Goal: Navigation & Orientation: Find specific page/section

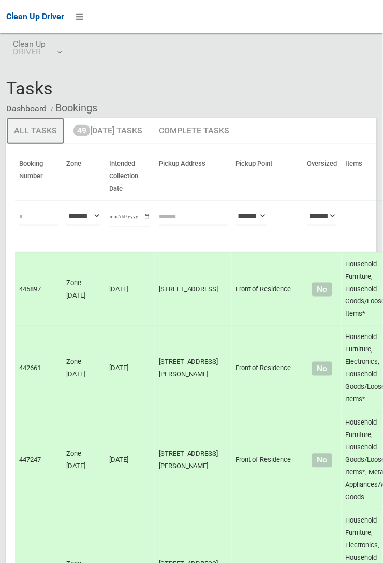
click at [33, 130] on link "All Tasks" at bounding box center [35, 131] width 59 height 27
click at [40, 134] on link "All Tasks" at bounding box center [35, 131] width 59 height 27
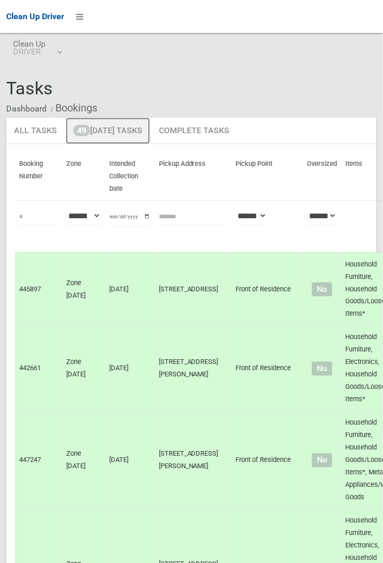
click at [91, 132] on link "49 [DATE] Tasks" at bounding box center [108, 131] width 84 height 27
click at [100, 135] on link "49 [DATE] Tasks" at bounding box center [108, 131] width 84 height 27
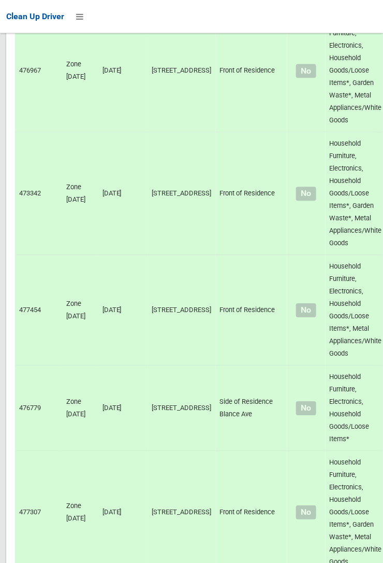
scroll to position [2164, 0]
